Goal: Subscribe to service/newsletter

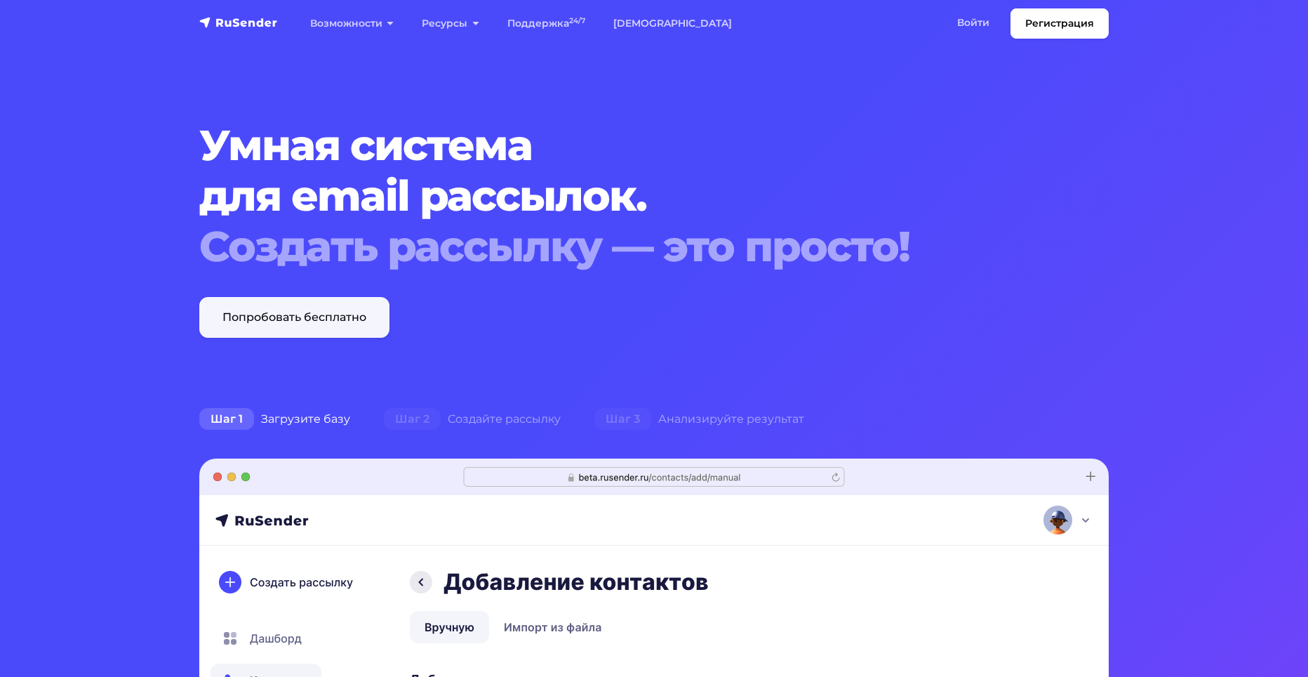
click at [330, 314] on link "Попробовать бесплатно" at bounding box center [294, 317] width 190 height 41
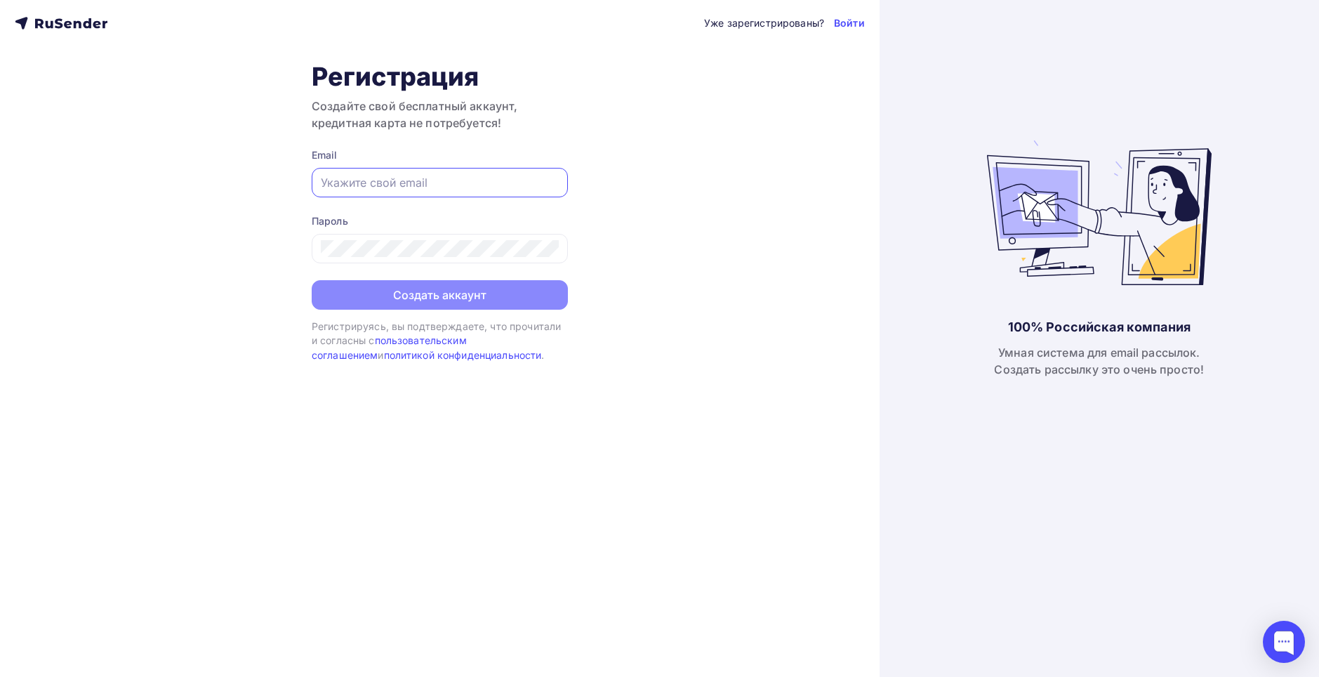
click at [439, 181] on input "text" at bounding box center [440, 182] width 238 height 17
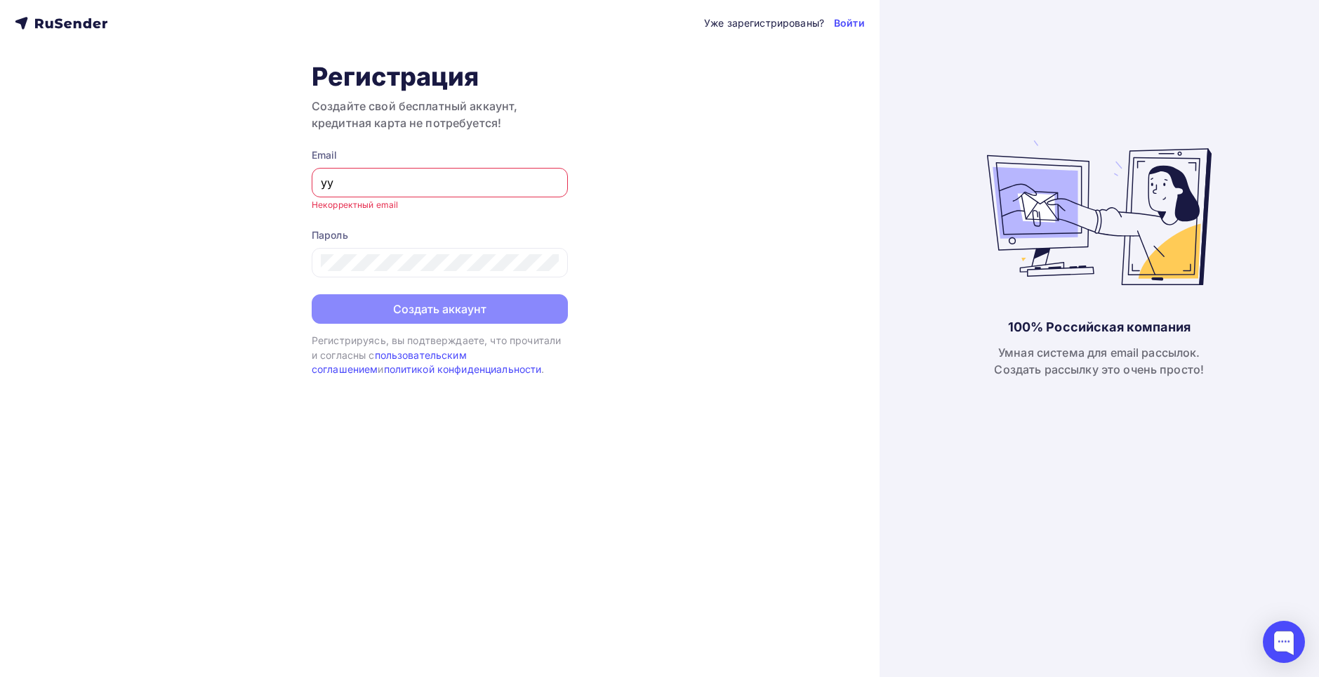
type input "у"
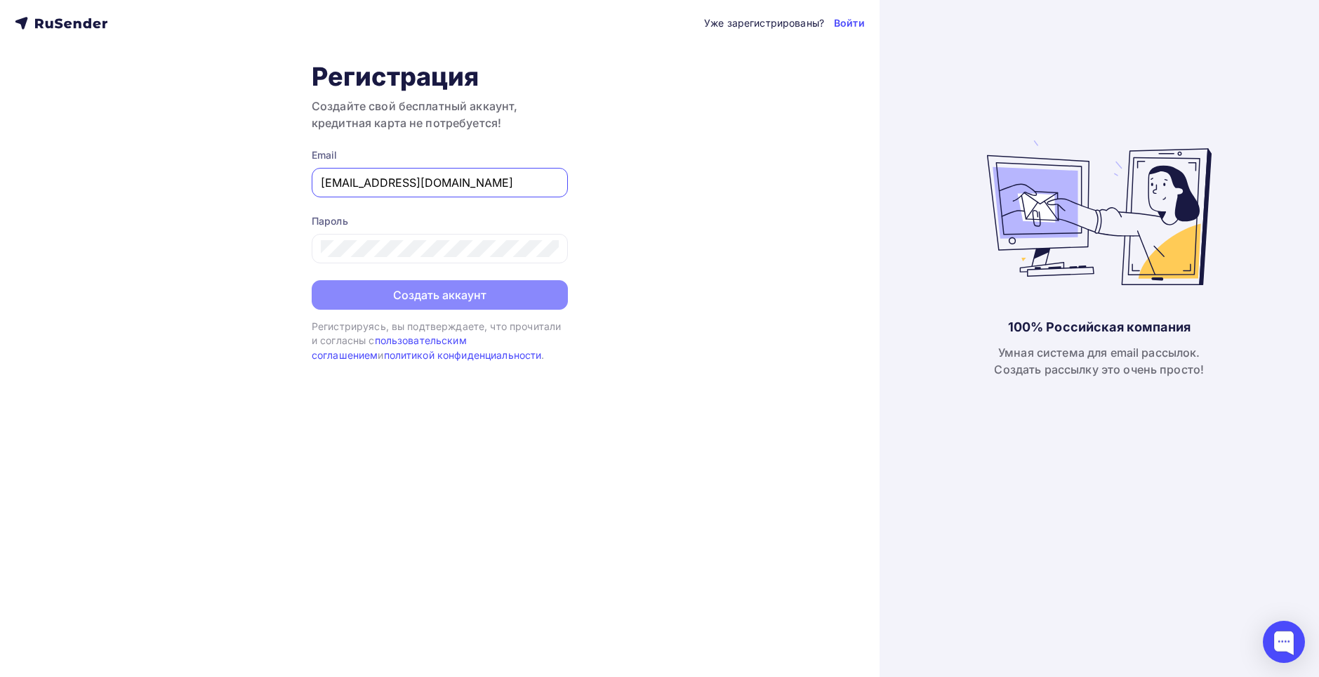
type input "[EMAIL_ADDRESS][DOMAIN_NAME]"
click at [413, 224] on div "Пароль" at bounding box center [440, 221] width 256 height 14
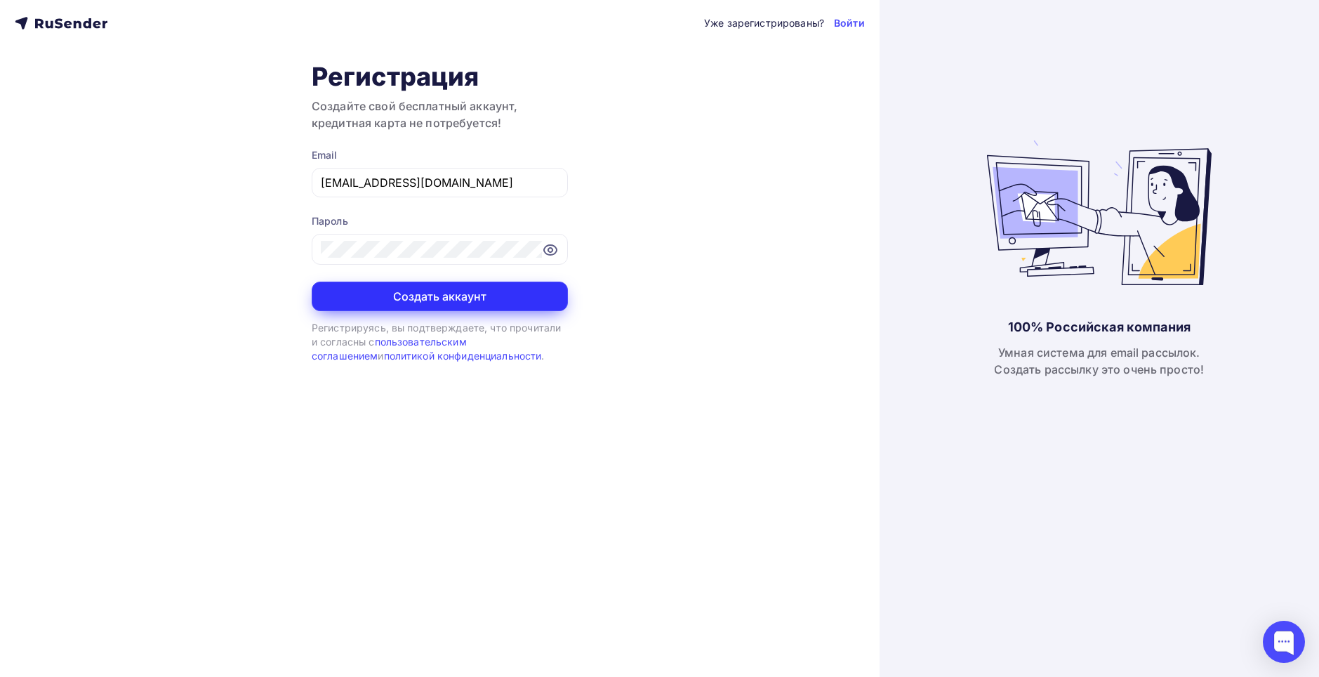
drag, startPoint x: 413, startPoint y: 305, endPoint x: 415, endPoint y: 298, distance: 7.8
click at [415, 299] on button "Создать аккаунт" at bounding box center [440, 295] width 256 height 29
